Goal: Check status: Check status

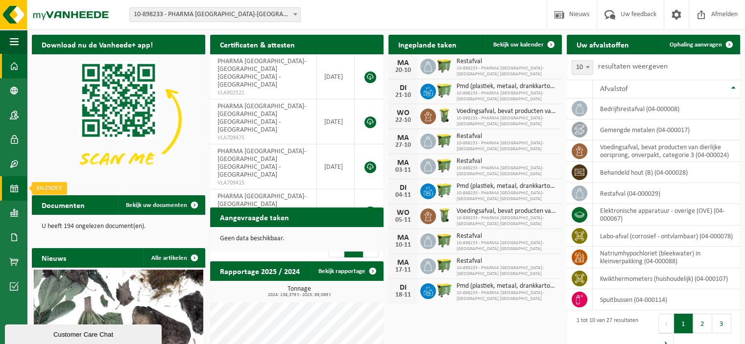
click at [12, 186] on span at bounding box center [14, 188] width 9 height 24
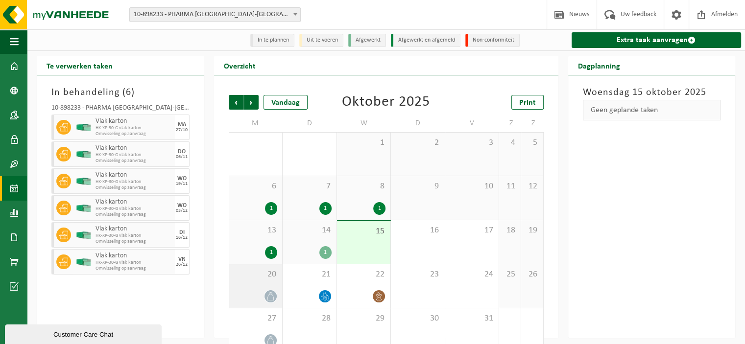
click at [266, 296] on span at bounding box center [270, 296] width 12 height 12
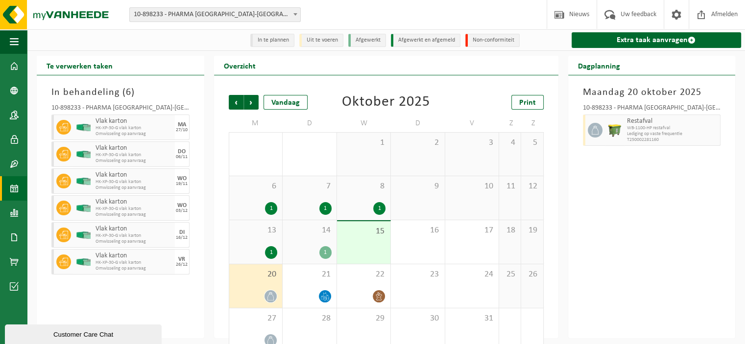
scroll to position [19, 0]
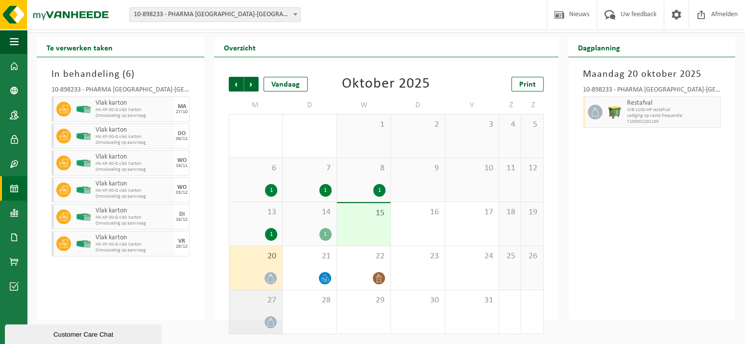
click at [265, 311] on div "27" at bounding box center [255, 312] width 53 height 44
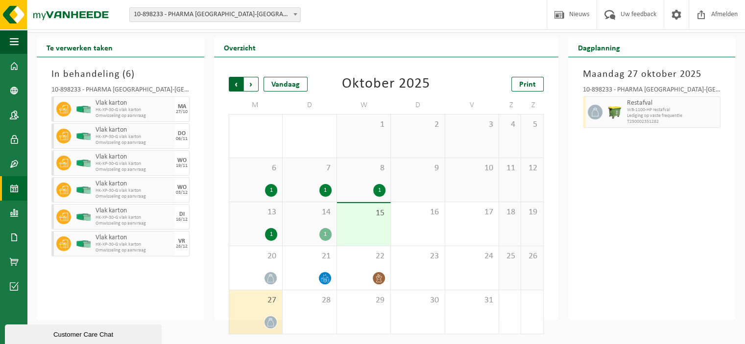
click at [252, 80] on span "Volgende" at bounding box center [251, 84] width 15 height 15
